Goal: Task Accomplishment & Management: Manage account settings

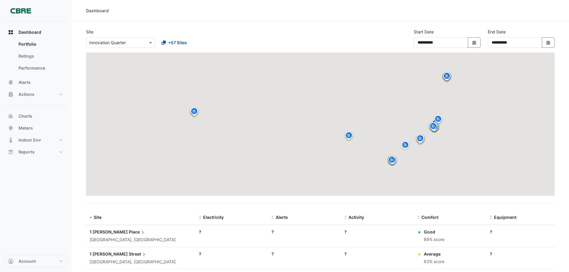
select select "***"
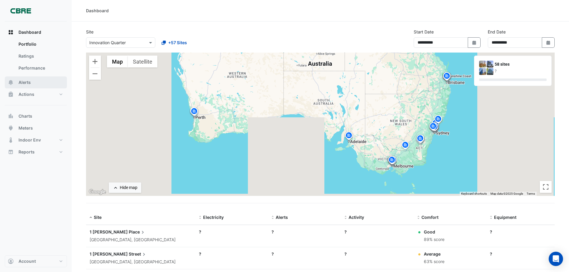
click at [26, 84] on span "Alerts" at bounding box center [25, 83] width 12 height 6
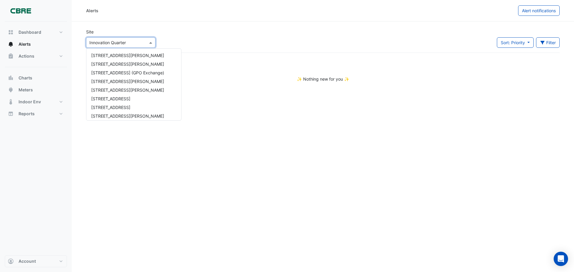
click at [131, 44] on input "text" at bounding box center [114, 43] width 51 height 6
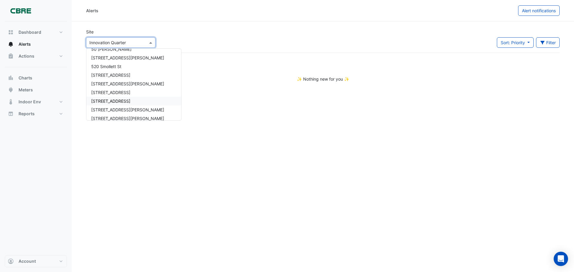
click at [102, 101] on span "[STREET_ADDRESS]" at bounding box center [110, 101] width 39 height 5
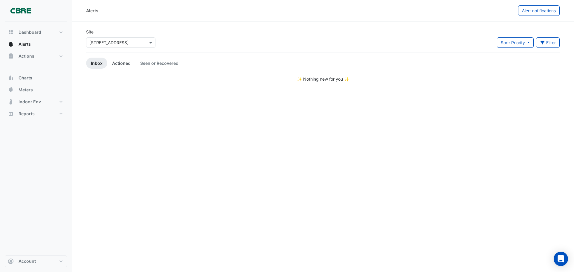
click at [119, 63] on link "Actioned" at bounding box center [121, 63] width 28 height 11
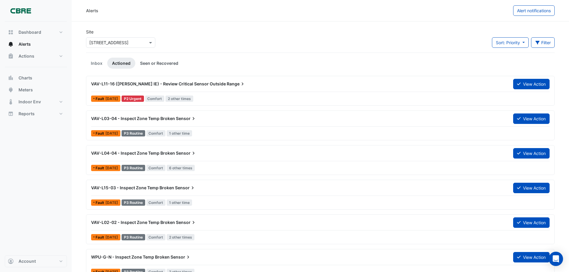
click at [148, 61] on link "Seen or Recovered" at bounding box center [159, 63] width 48 height 11
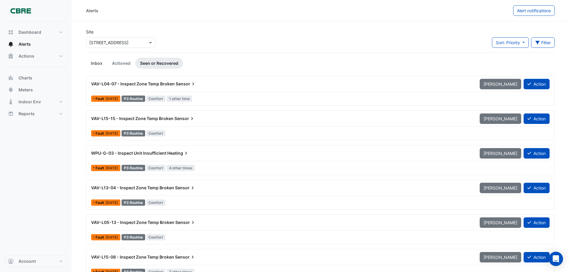
click at [92, 62] on link "Inbox" at bounding box center [96, 63] width 21 height 11
